Goal: Task Accomplishment & Management: Complete application form

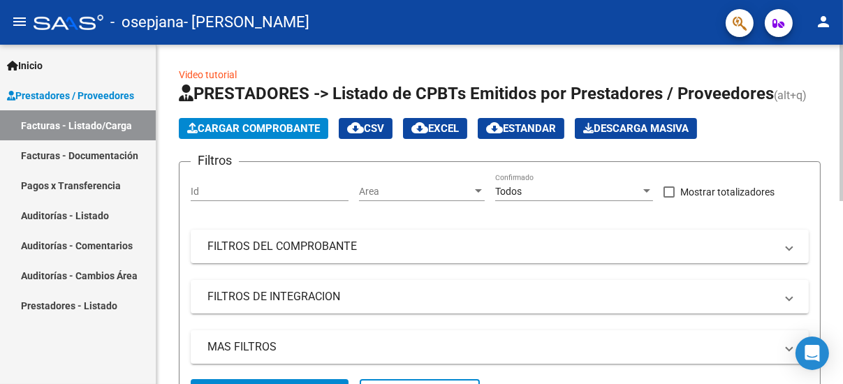
click at [288, 130] on span "Cargar Comprobante" at bounding box center [253, 128] width 133 height 13
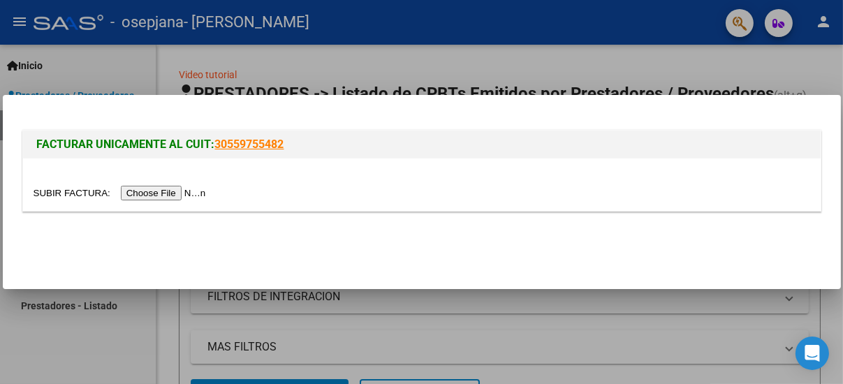
click at [173, 193] on input "file" at bounding box center [122, 193] width 177 height 15
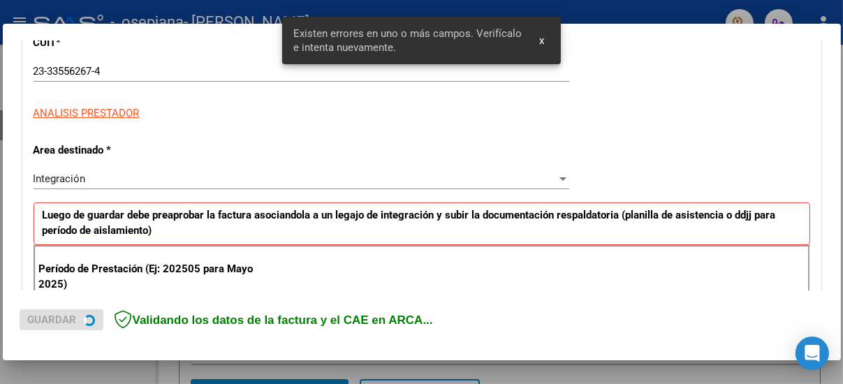
scroll to position [334, 0]
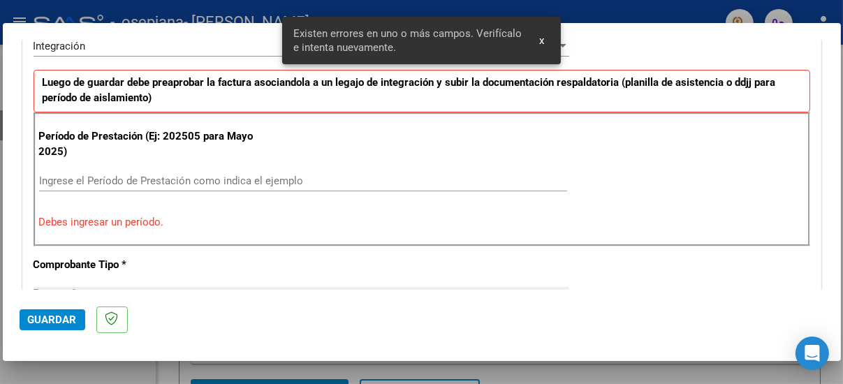
click at [232, 176] on input "Ingrese el Período de Prestación como indica el ejemplo" at bounding box center [303, 181] width 528 height 13
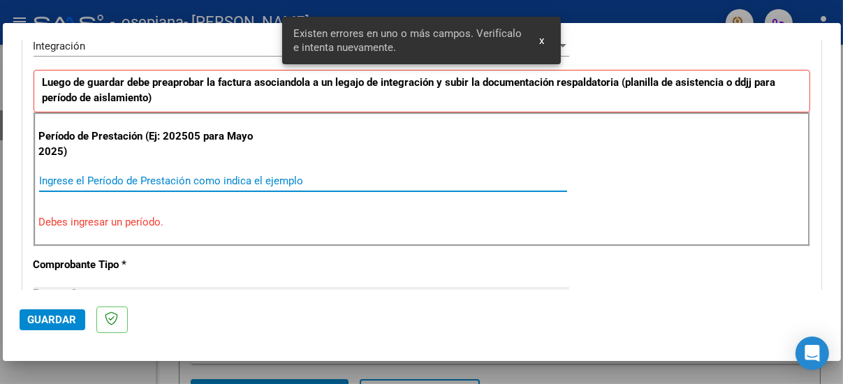
scroll to position [360, 0]
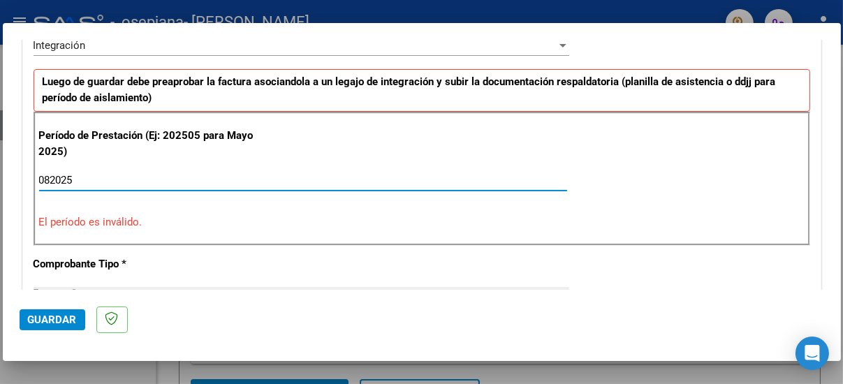
click at [200, 230] on div "Período de Prestación (Ej: 202505 para [DATE]) 082025 Ingrese el Período de Pre…" at bounding box center [422, 179] width 777 height 134
click at [143, 177] on input "082025" at bounding box center [303, 180] width 528 height 13
type input "0"
click at [205, 214] on p "El período es inválido." at bounding box center [421, 222] width 765 height 16
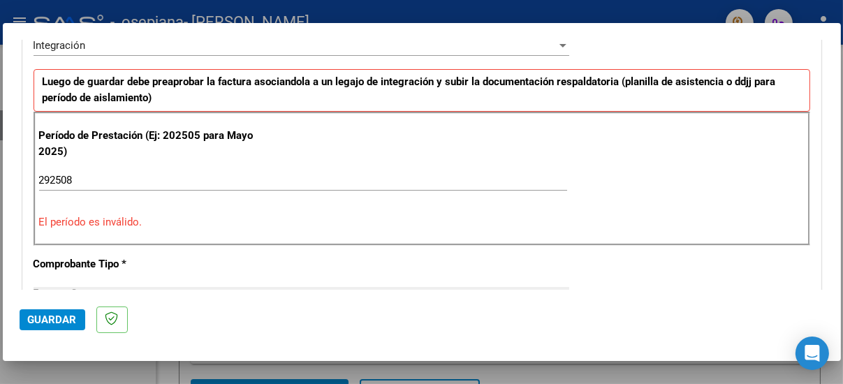
click at [166, 176] on input "292508" at bounding box center [303, 180] width 528 height 13
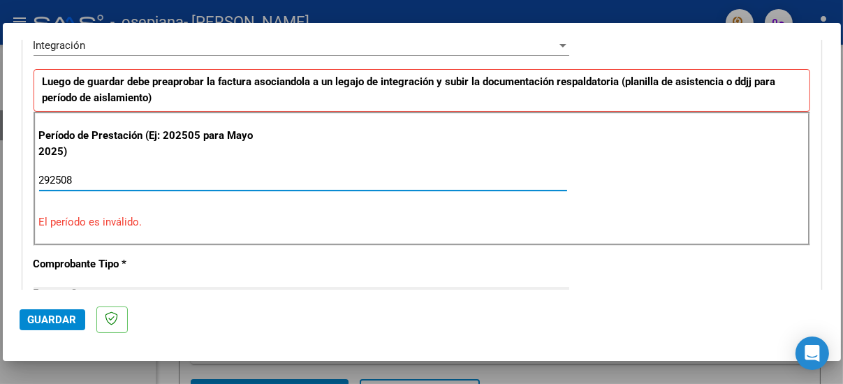
click at [51, 177] on input "292508" at bounding box center [303, 180] width 528 height 13
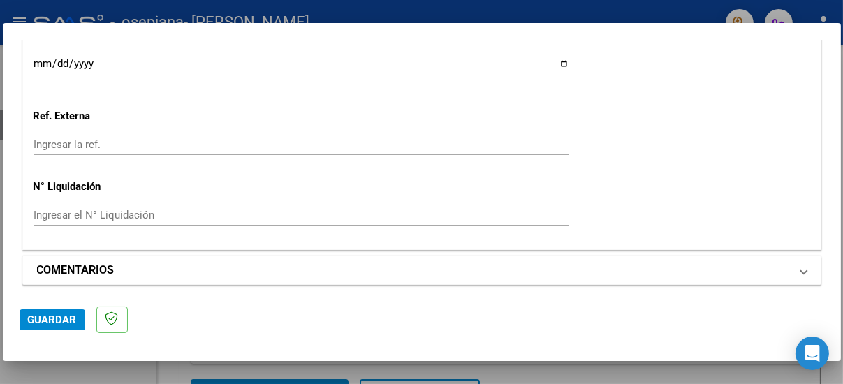
scroll to position [1020, 0]
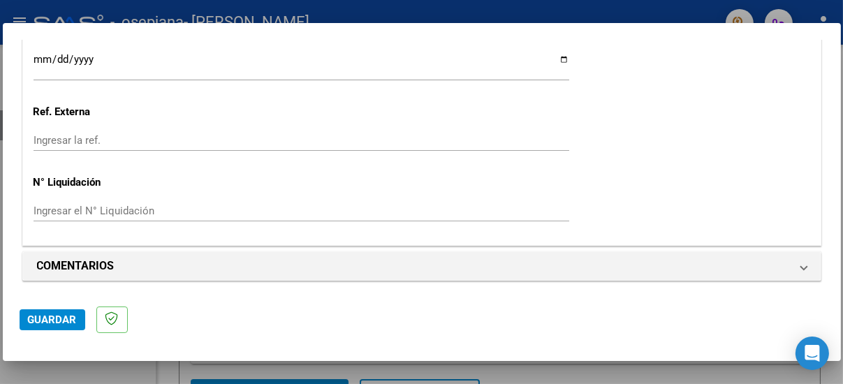
type input "202508"
click at [60, 318] on span "Guardar" at bounding box center [52, 320] width 49 height 13
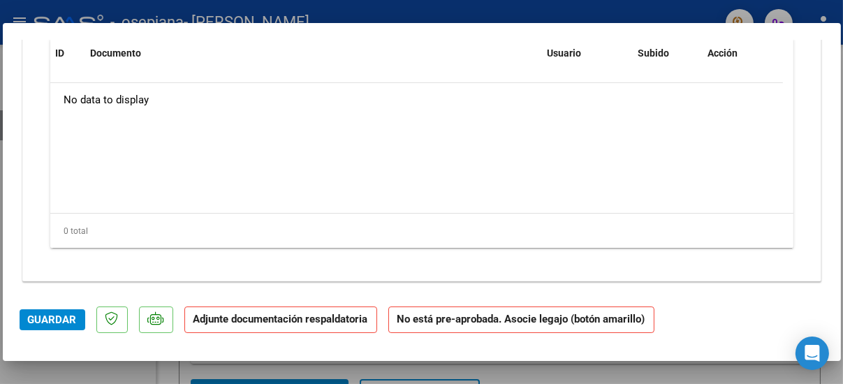
scroll to position [1214, 0]
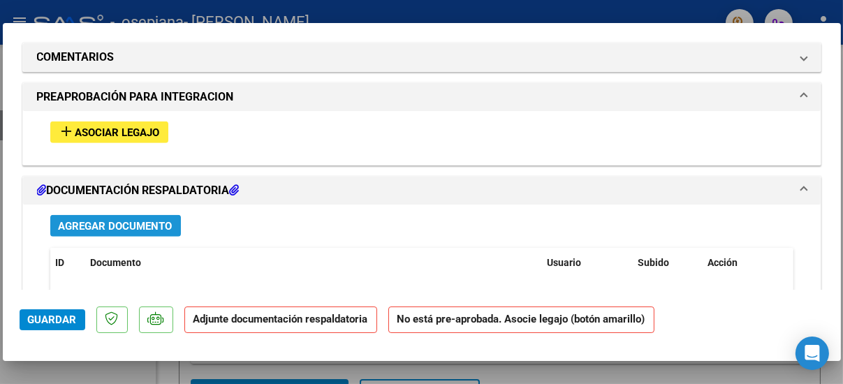
click at [129, 221] on span "Agregar Documento" at bounding box center [116, 226] width 114 height 13
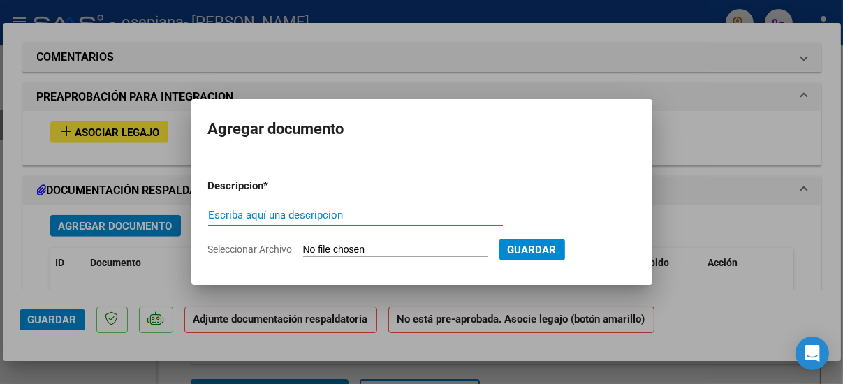
click at [327, 214] on input "Escriba aquí una descripcion" at bounding box center [355, 215] width 295 height 13
type input "CUE"
click at [347, 247] on input "Seleccionar Archivo" at bounding box center [395, 250] width 185 height 13
type input "C:\fakepath\CUE [PERSON_NAME].jpg"
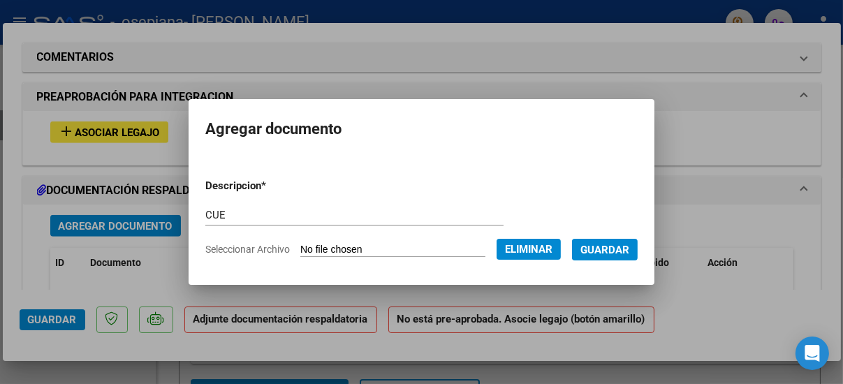
click at [615, 249] on span "Guardar" at bounding box center [604, 250] width 49 height 13
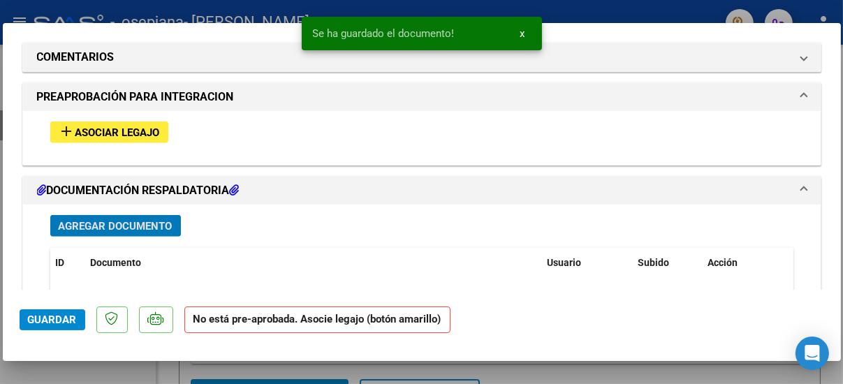
click at [140, 221] on span "Agregar Documento" at bounding box center [116, 226] width 114 height 13
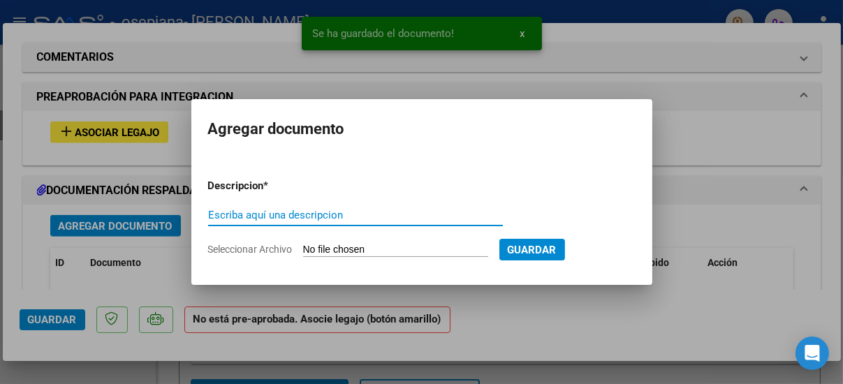
click at [308, 216] on input "Escriba aquí una descripcion" at bounding box center [355, 215] width 295 height 13
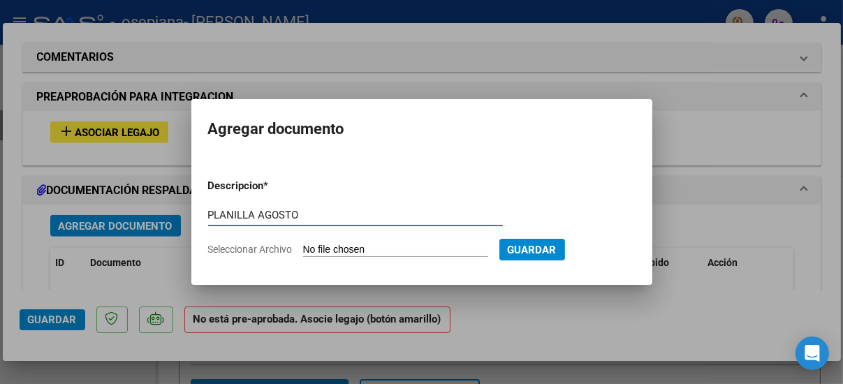
type input "PLANILLA AGOSTO"
click at [349, 249] on input "Seleccionar Archivo" at bounding box center [395, 250] width 185 height 13
type input "C:\fakepath\planilla de [PERSON_NAME].pdf"
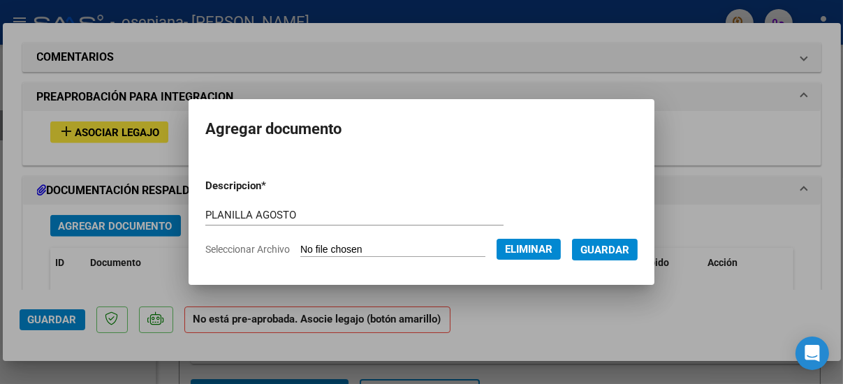
click at [618, 244] on span "Guardar" at bounding box center [604, 250] width 49 height 13
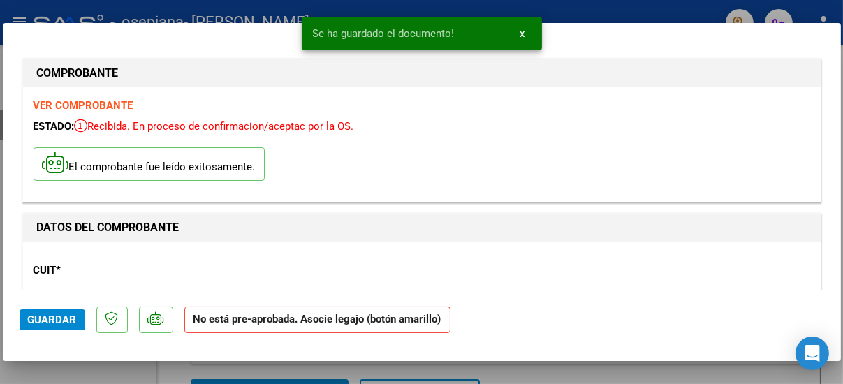
scroll to position [349, 0]
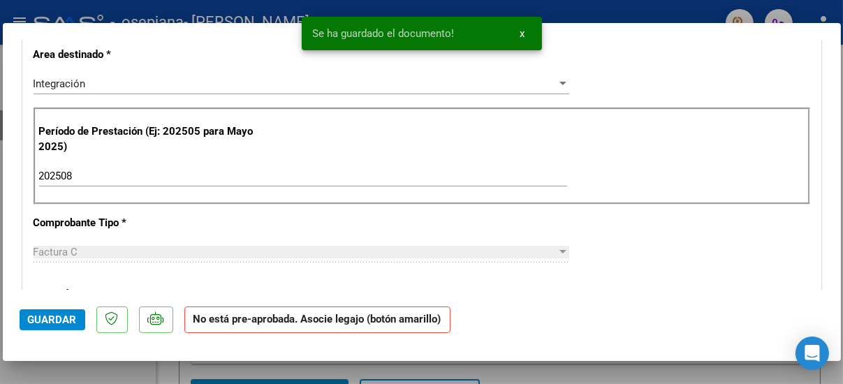
click at [66, 321] on span "Guardar" at bounding box center [52, 320] width 49 height 13
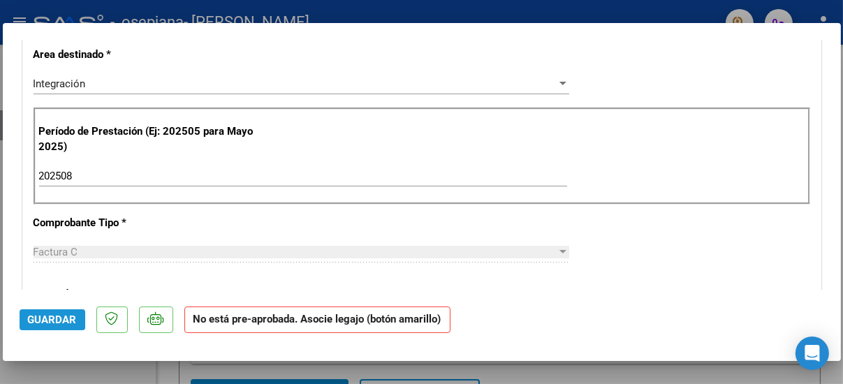
click at [46, 317] on span "Guardar" at bounding box center [52, 320] width 49 height 13
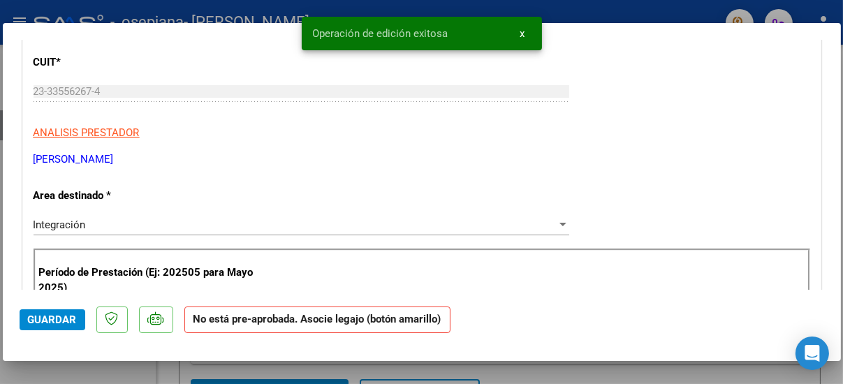
scroll to position [0, 0]
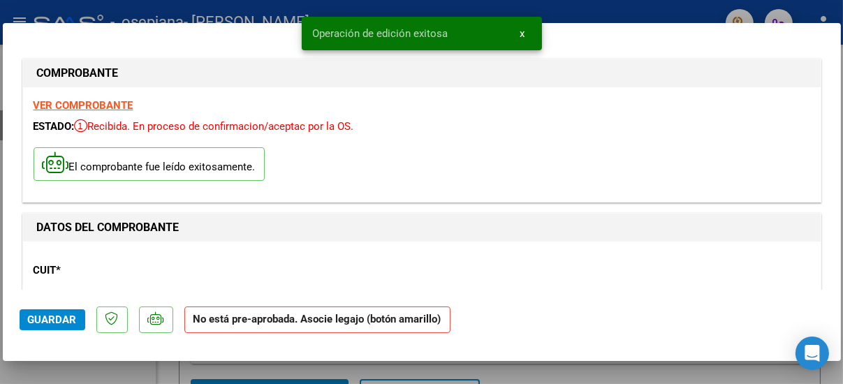
click at [806, 10] on div at bounding box center [421, 192] width 843 height 384
type input "$ 0,00"
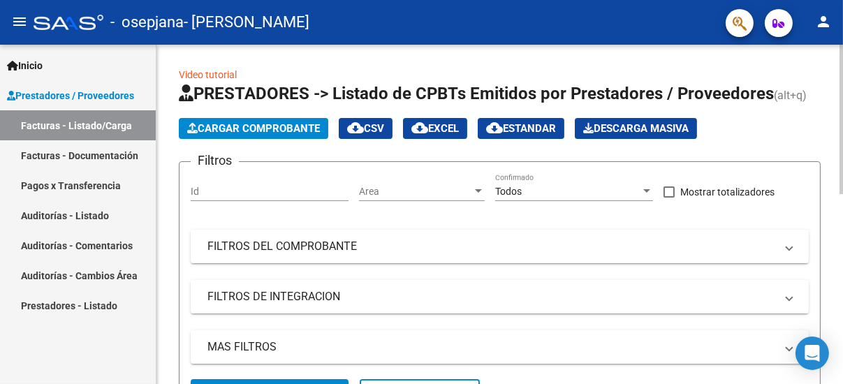
click at [263, 125] on span "Cargar Comprobante" at bounding box center [253, 128] width 133 height 13
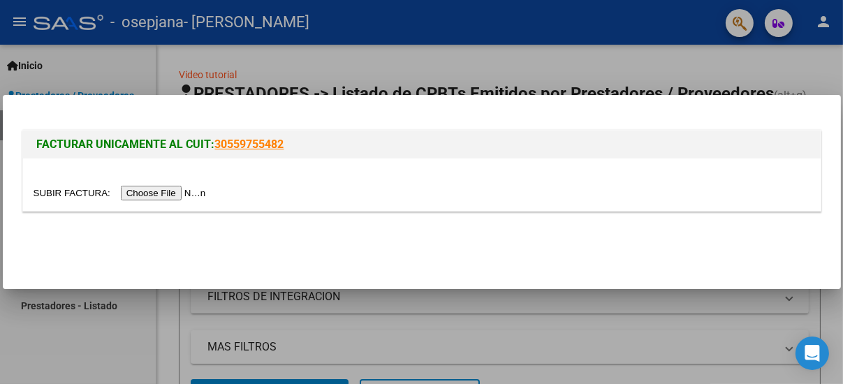
click at [157, 198] on input "file" at bounding box center [122, 193] width 177 height 15
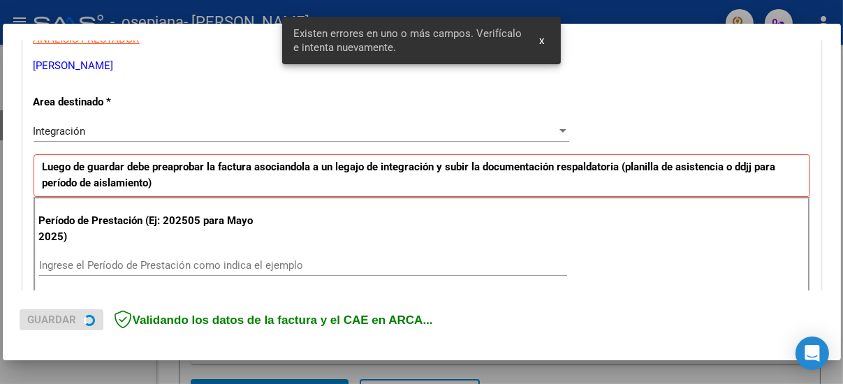
scroll to position [360, 0]
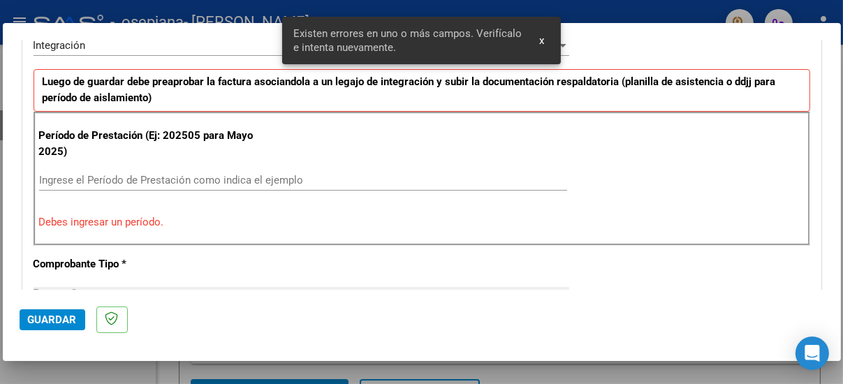
click at [189, 177] on input "Ingrese el Período de Prestación como indica el ejemplo" at bounding box center [303, 180] width 528 height 13
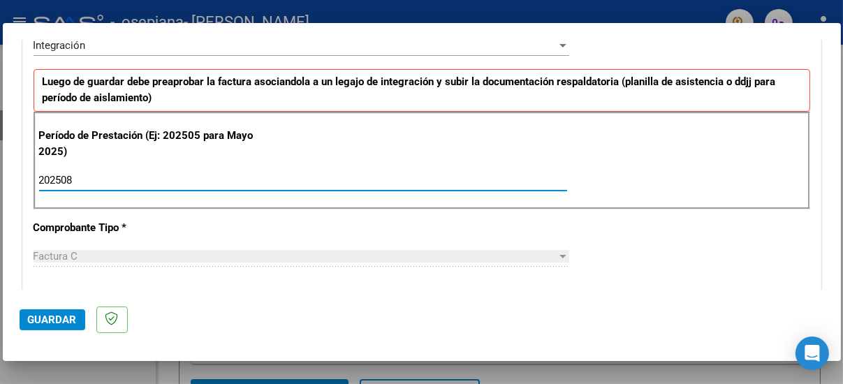
type input "202508"
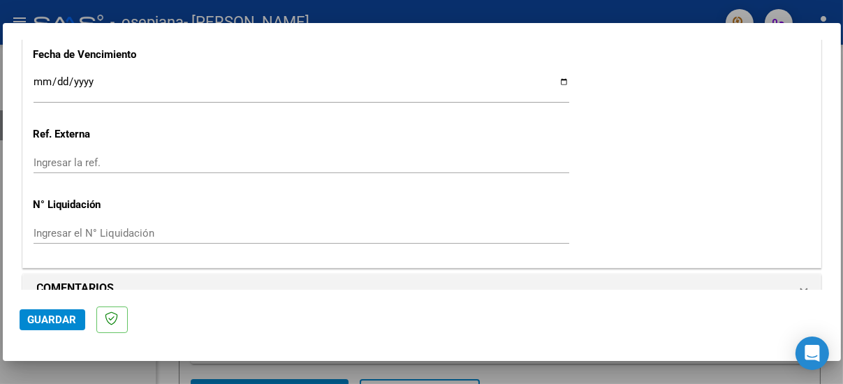
scroll to position [1020, 0]
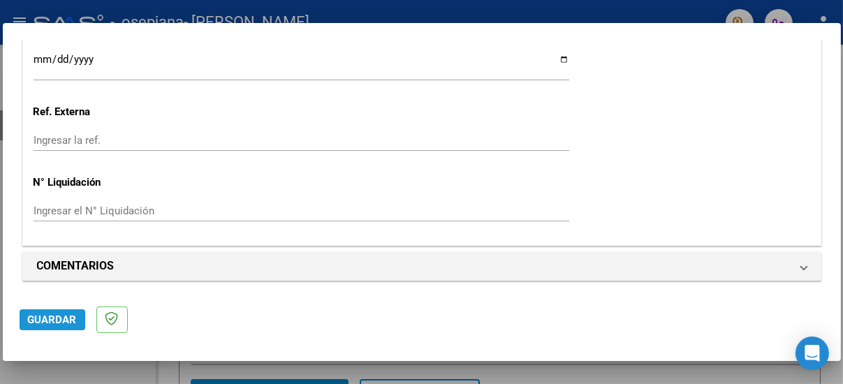
click at [59, 317] on span "Guardar" at bounding box center [52, 320] width 49 height 13
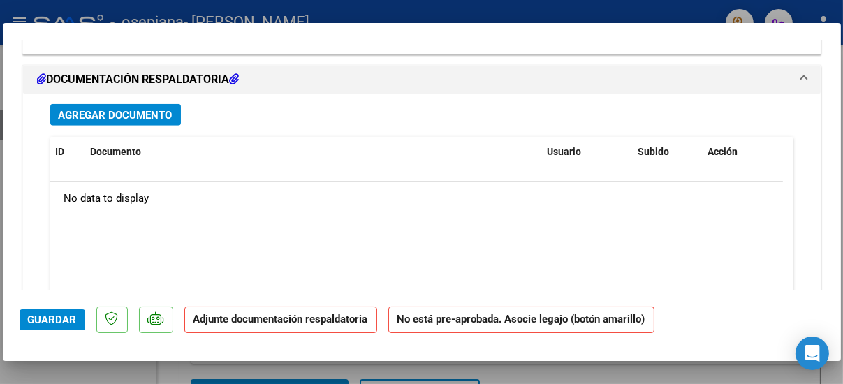
scroll to position [1214, 0]
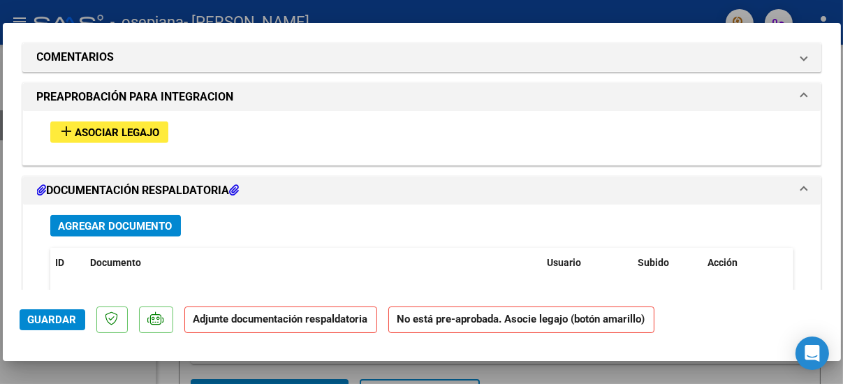
click at [163, 222] on span "Agregar Documento" at bounding box center [116, 226] width 114 height 13
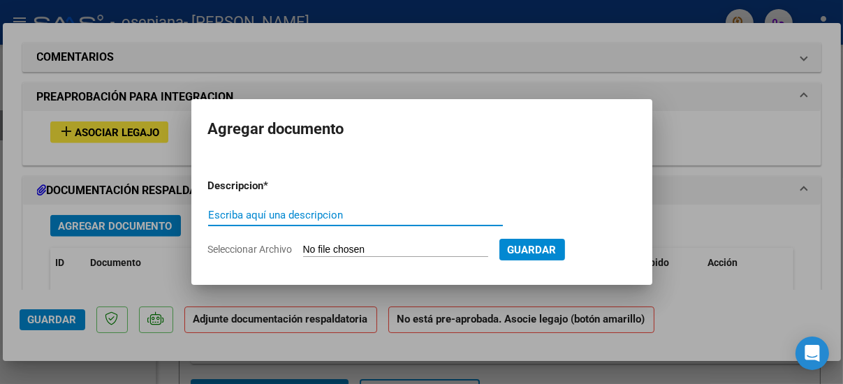
click at [371, 217] on input "Escriba aquí una descripcion" at bounding box center [355, 215] width 295 height 13
type input "CUE"
click at [342, 247] on input "Seleccionar Archivo" at bounding box center [395, 250] width 185 height 13
type input "C:\fakepath\CUE [PERSON_NAME].jpg"
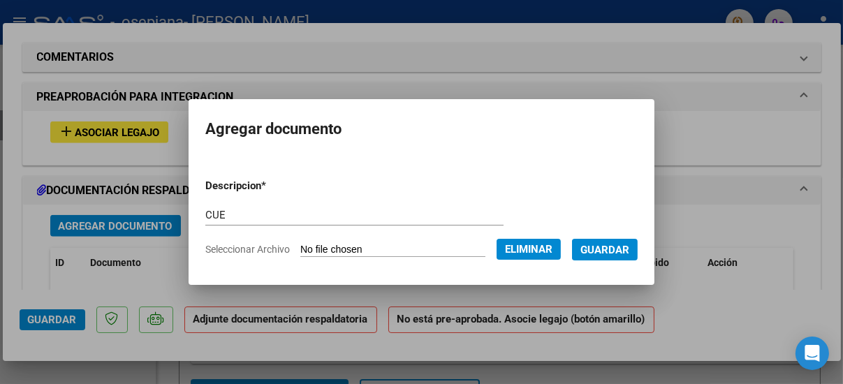
click at [615, 249] on span "Guardar" at bounding box center [604, 250] width 49 height 13
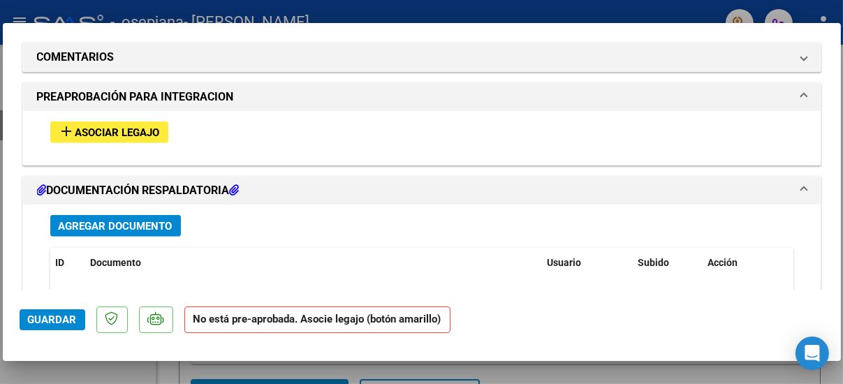
click at [643, 149] on div "add Asociar Legajo" at bounding box center [422, 132] width 764 height 43
drag, startPoint x: 123, startPoint y: 221, endPoint x: 130, endPoint y: 220, distance: 7.1
click at [130, 220] on span "Agregar Documento" at bounding box center [116, 226] width 114 height 13
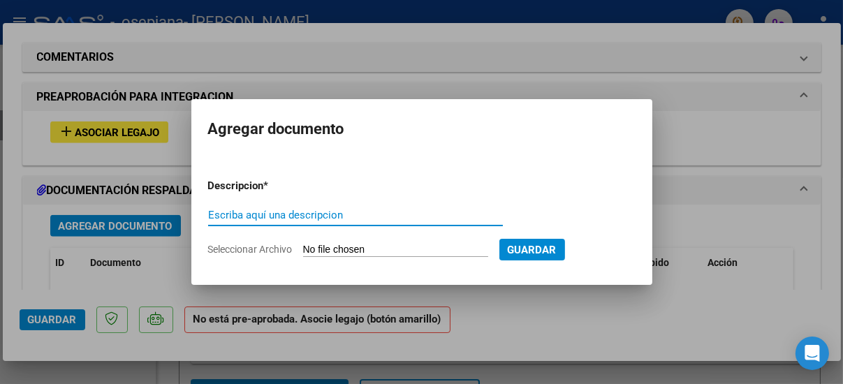
click at [356, 217] on input "Escriba aquí una descripcion" at bounding box center [355, 215] width 295 height 13
click at [249, 212] on input "PLANILLAAGOSTO" at bounding box center [355, 215] width 295 height 13
click at [259, 213] on input "PLANILLAAGOSTO" at bounding box center [355, 215] width 295 height 13
click at [256, 213] on input "PLANILLAAGOSTO" at bounding box center [355, 215] width 295 height 13
type input "PLANILLA AGOSTO"
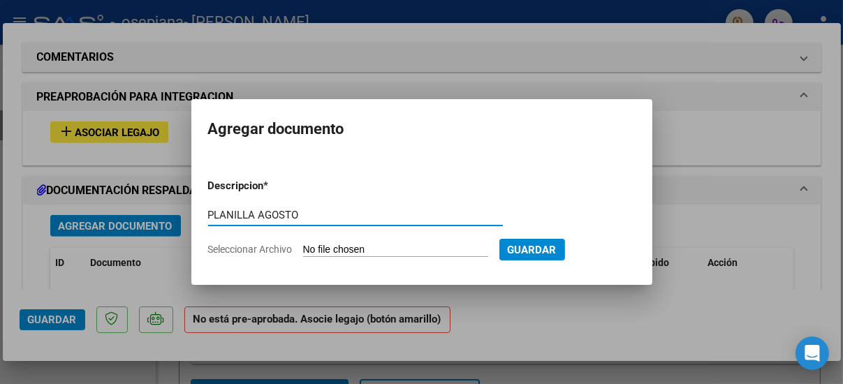
click at [397, 247] on input "Seleccionar Archivo" at bounding box center [395, 250] width 185 height 13
type input "C:\fakepath\planilla [PERSON_NAME] .pdf"
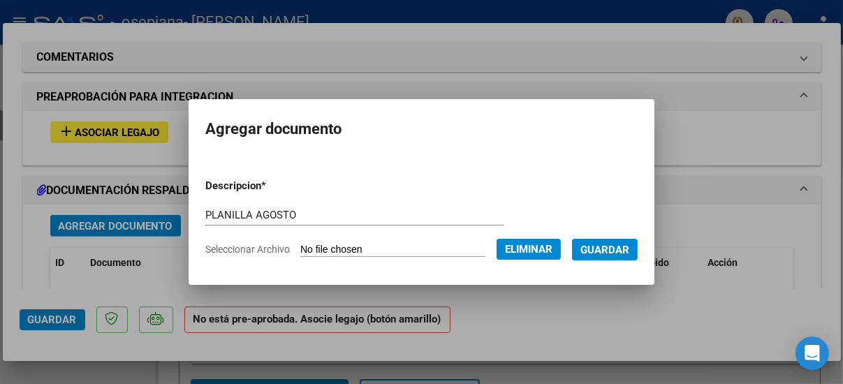
click at [618, 248] on span "Guardar" at bounding box center [604, 250] width 49 height 13
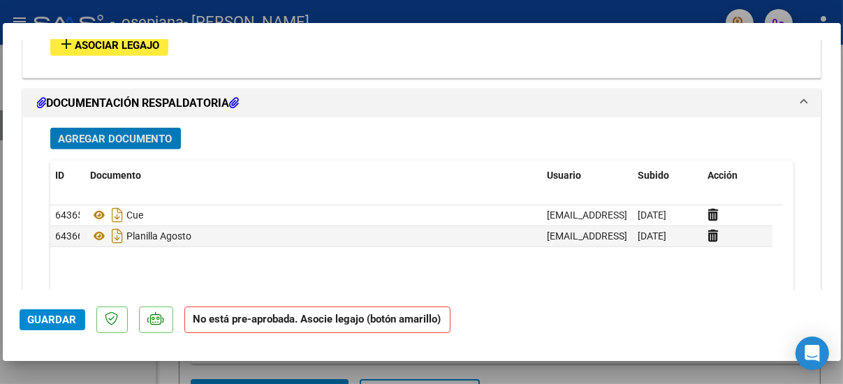
scroll to position [1423, 0]
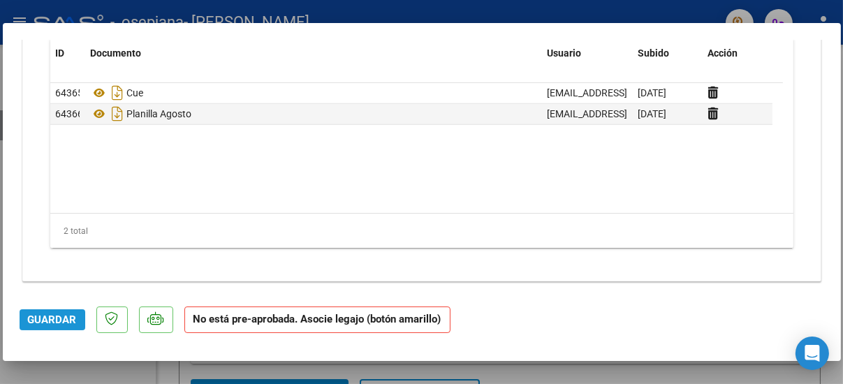
click at [56, 314] on span "Guardar" at bounding box center [52, 320] width 49 height 13
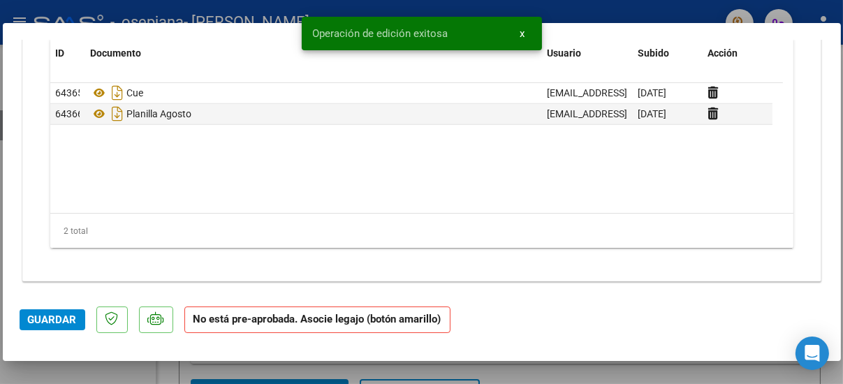
click at [805, 9] on div at bounding box center [421, 192] width 843 height 384
type input "$ 0,00"
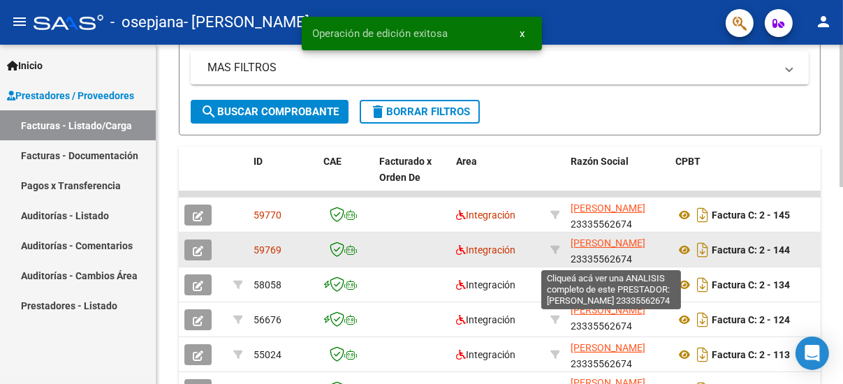
scroll to position [0, 0]
